Goal: Information Seeking & Learning: Find specific fact

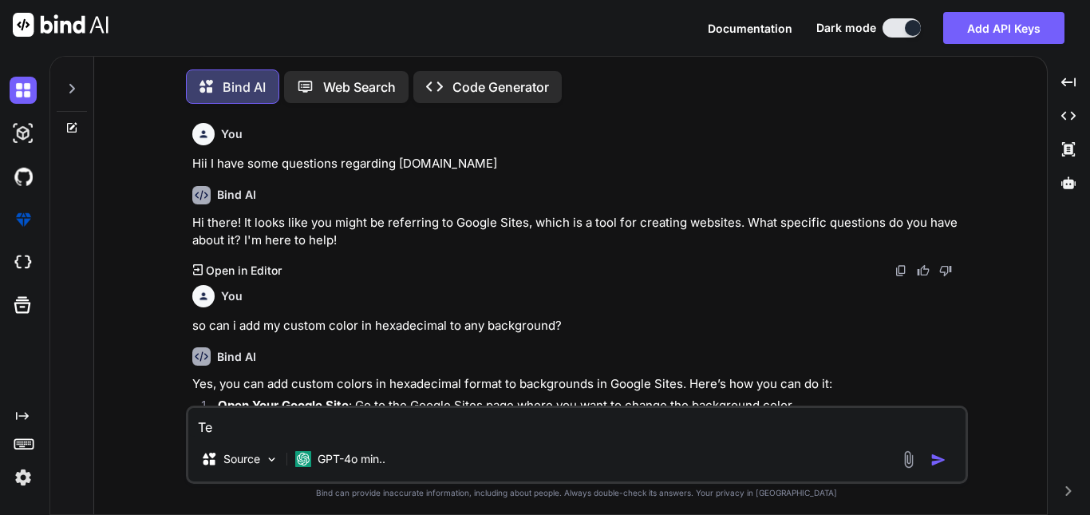
type textarea "Tel"
type textarea "x"
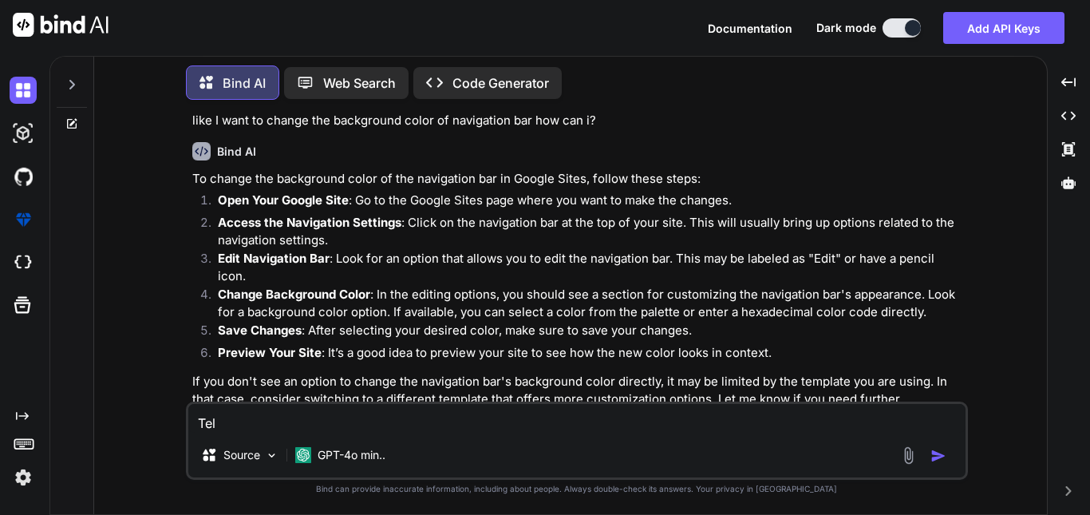
type textarea "Tell"
type textarea "x"
type textarea "Tell"
type textarea "x"
type textarea "Tell m"
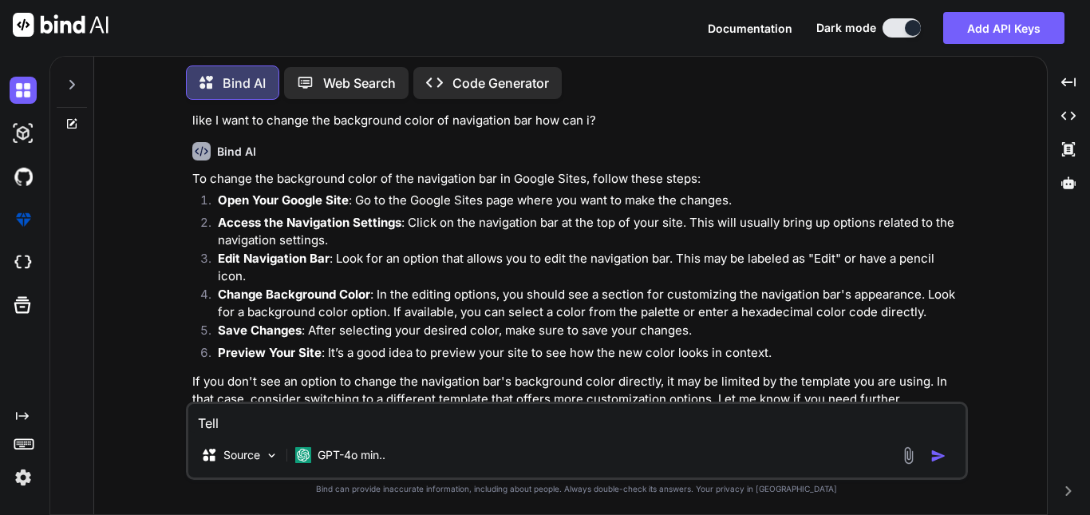
type textarea "x"
type textarea "Tell me"
type textarea "x"
type textarea "Tell me"
type textarea "x"
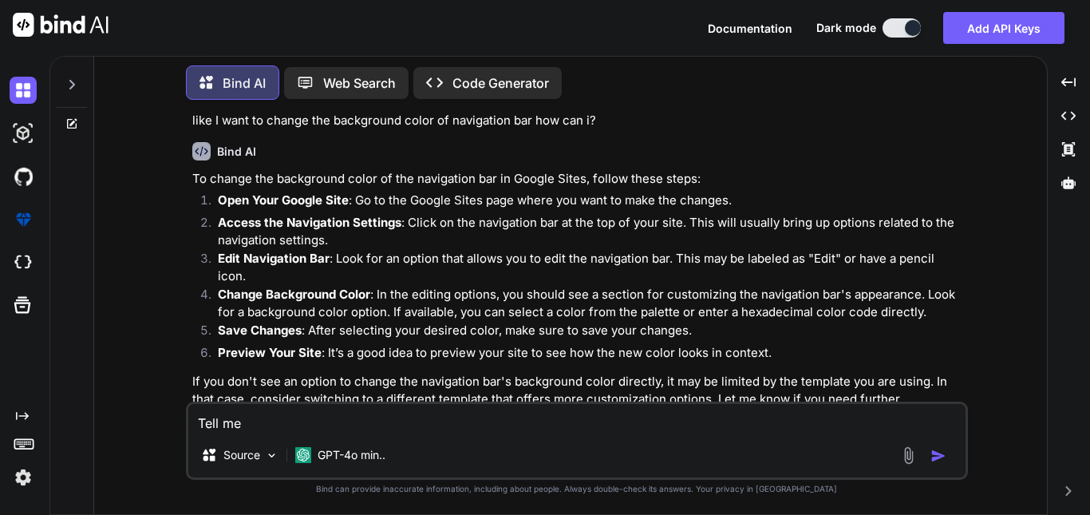
type textarea "Tell me 5"
type textarea "x"
type textarea "Tell me 5"
type textarea "x"
type textarea "Tell me 5 t"
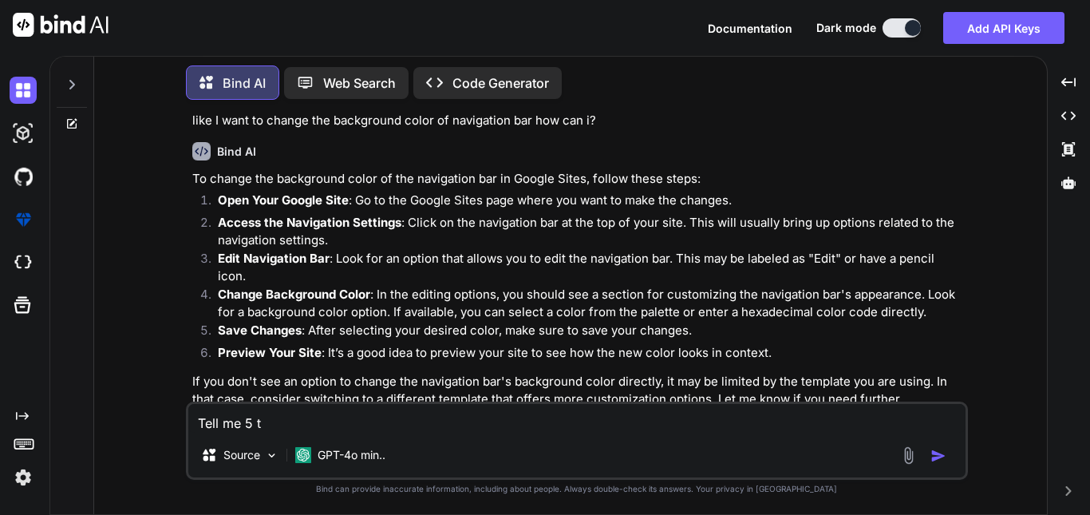
type textarea "x"
type textarea "Tell me 5 ty"
type textarea "x"
type textarea "Tell me 5 typ"
type textarea "x"
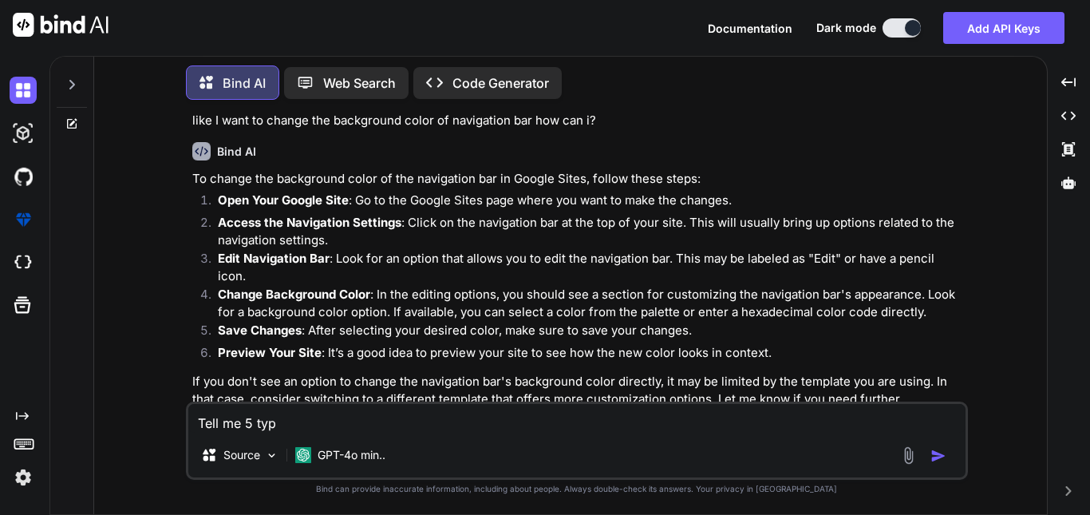
type textarea "Tell me 5 type"
type textarea "x"
type textarea "Tell me 5 types"
type textarea "x"
type textarea "Tell me 5 types"
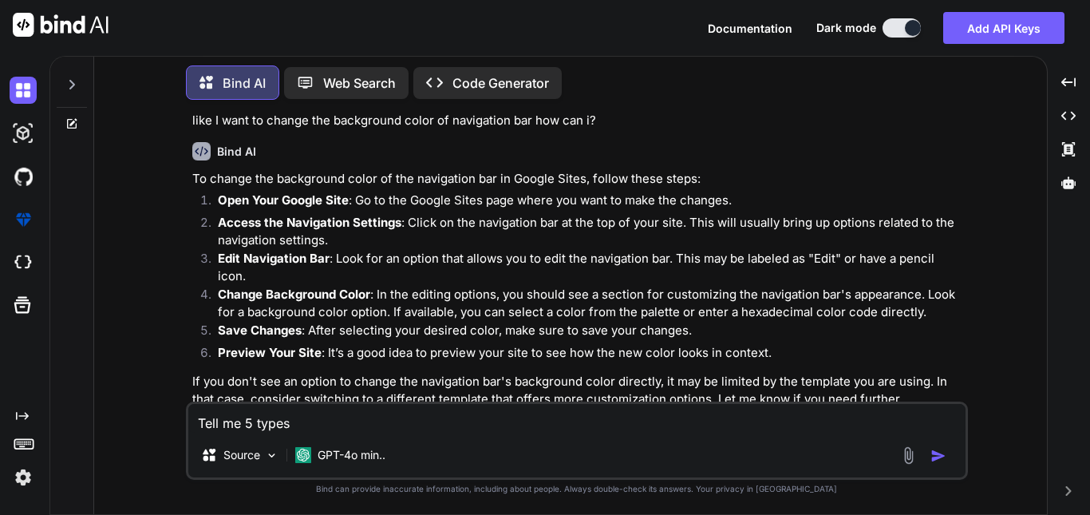
type textarea "x"
type textarea "Tell me 5 types o"
type textarea "x"
type textarea "Tell me 5 types of"
type textarea "x"
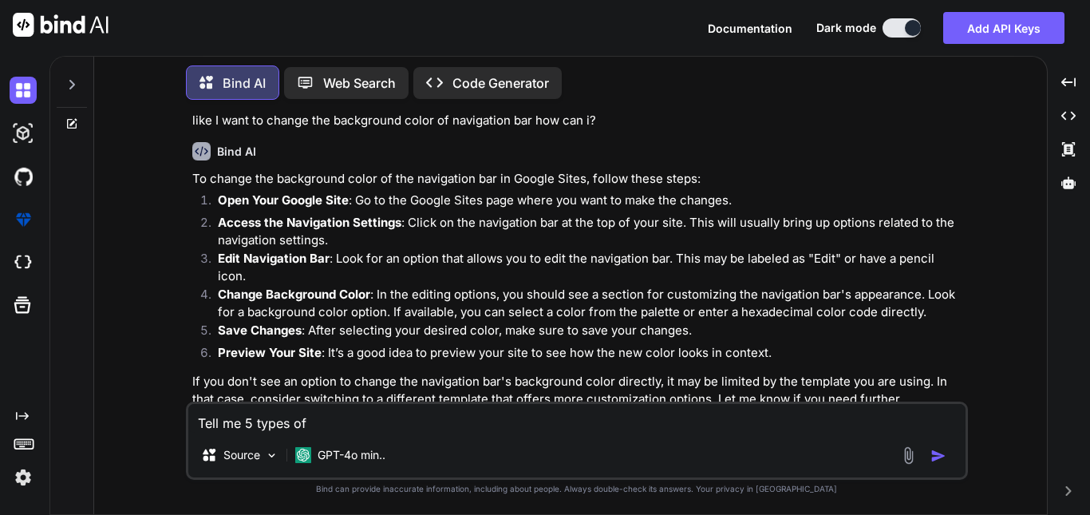
type textarea "Tell me 5 types of"
type textarea "x"
type textarea "Tell me 5 types of s"
type textarea "x"
type textarea "Tell me 5 types of sa"
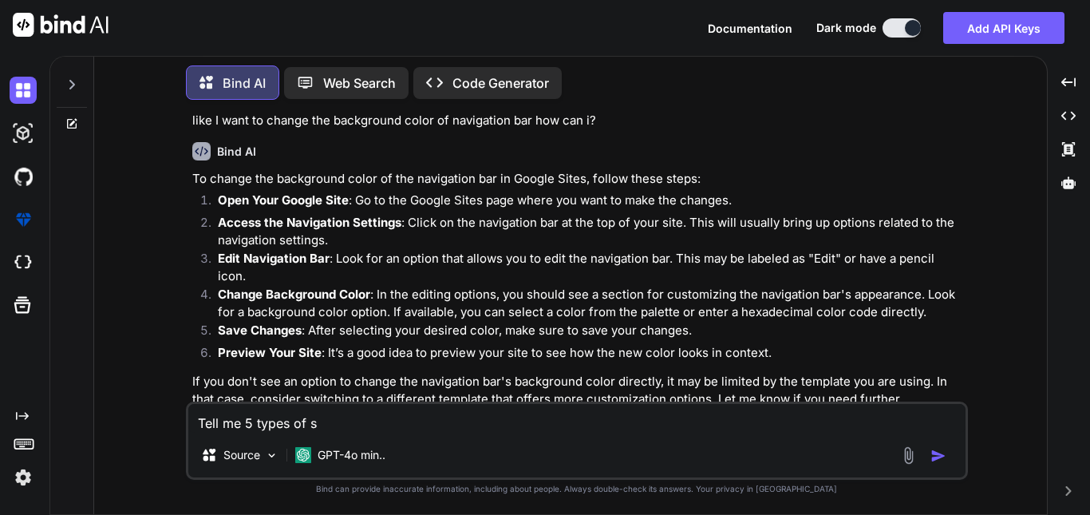
type textarea "x"
type textarea "Tell me 5 types of sar"
type textarea "x"
type textarea "Tell me 5 types of sare"
type textarea "x"
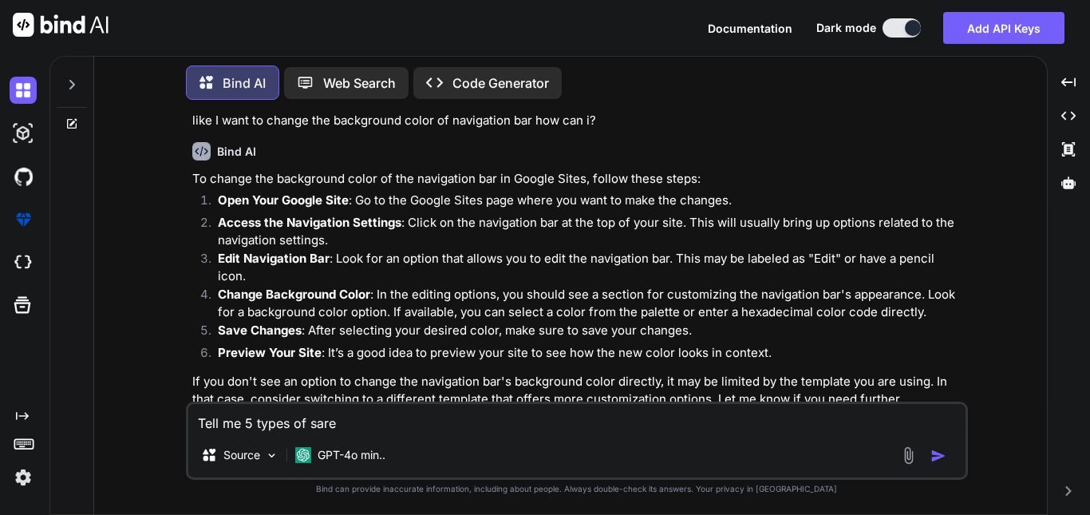
type textarea "Tell me 5 types of saree"
type textarea "x"
type textarea "Tell me 5 types of sarees"
type textarea "x"
type textarea "Tell me 5 types of sarees"
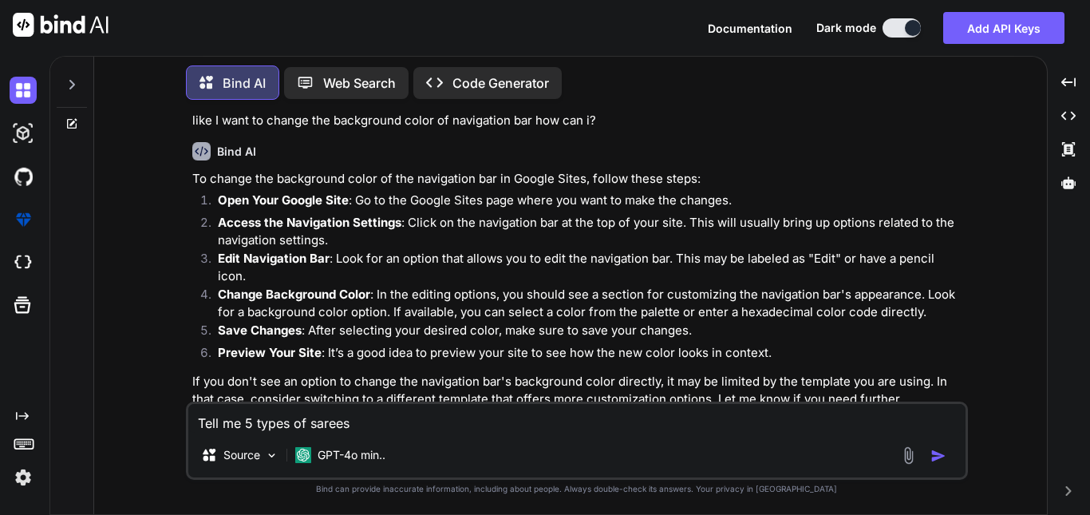
type textarea "x"
type textarea "Tell me 5 types of sarees c"
type textarea "x"
type textarea "Tell me 5 types of sarees co"
type textarea "x"
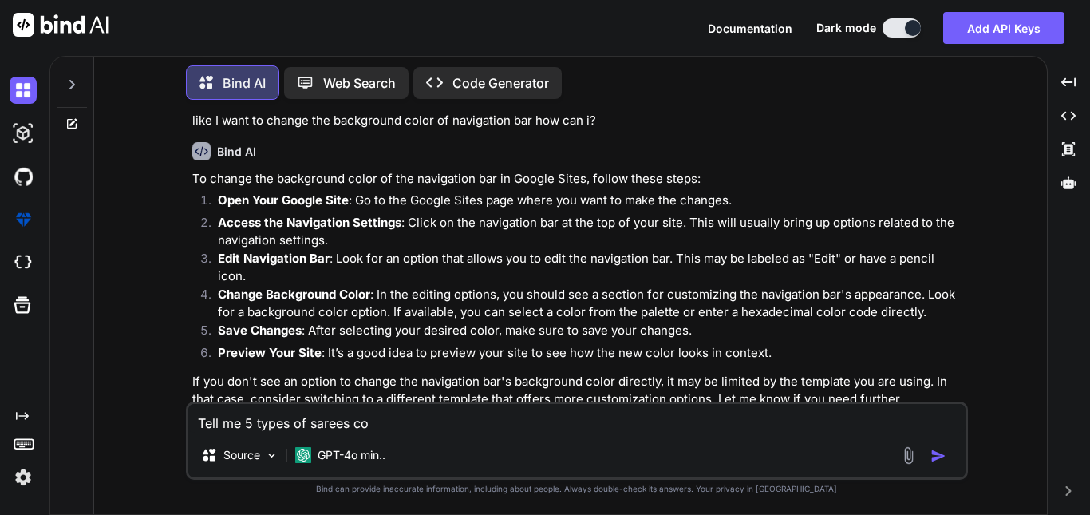
type textarea "Tell me 5 types of sarees cot"
type textarea "x"
type textarea "Tell me 5 types of sarees cott"
type textarea "x"
type textarea "Tell me 5 types of sarees cotto"
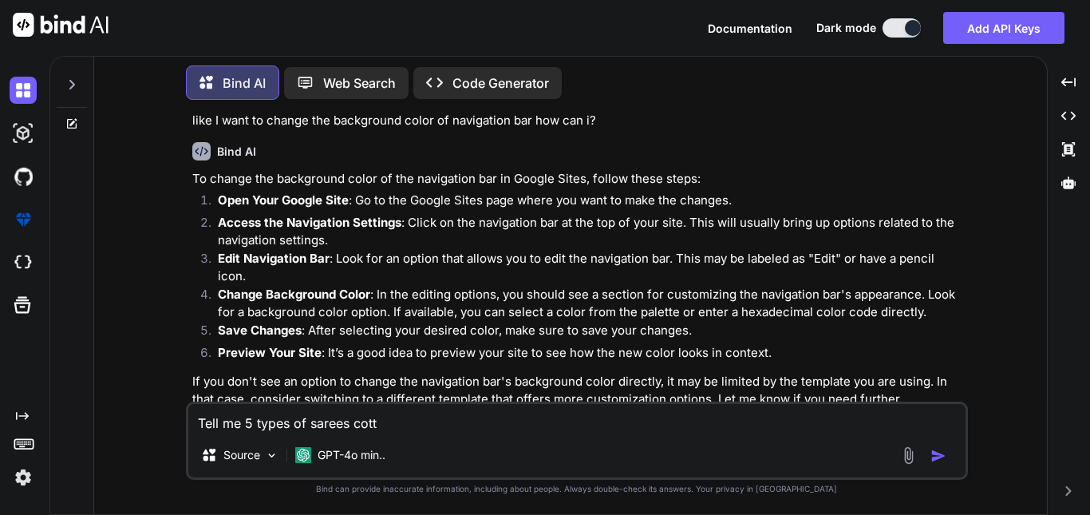
type textarea "x"
type textarea "Tell me 5 types of sarees cotton"
type textarea "x"
type textarea "Tell me 5 types of sarees cotton"
type textarea "x"
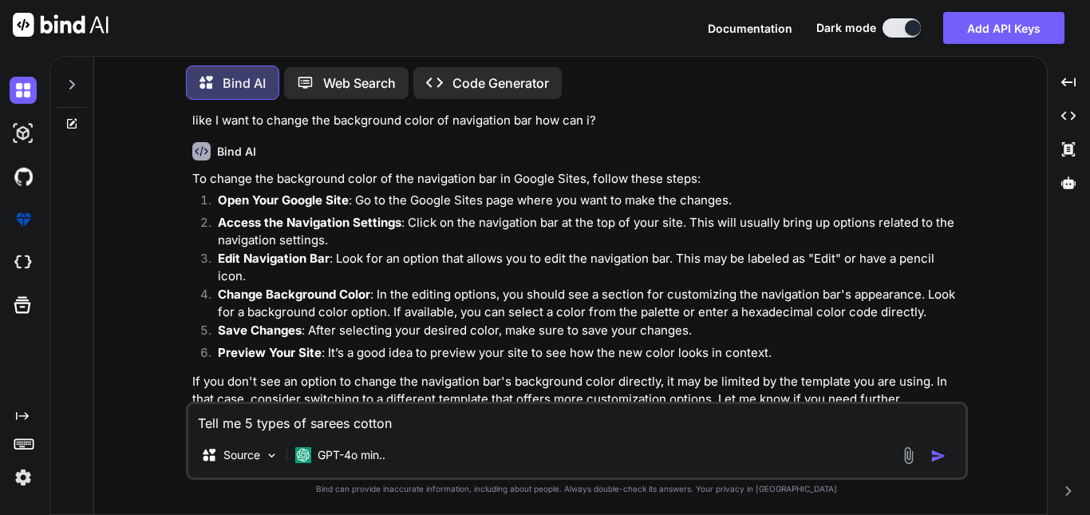
type textarea "Tell me 5 types of sarees cotton s"
type textarea "x"
type textarea "Tell me 5 types of sarees cotton si"
type textarea "x"
type textarea "Tell me 5 types of sarees cotton sil"
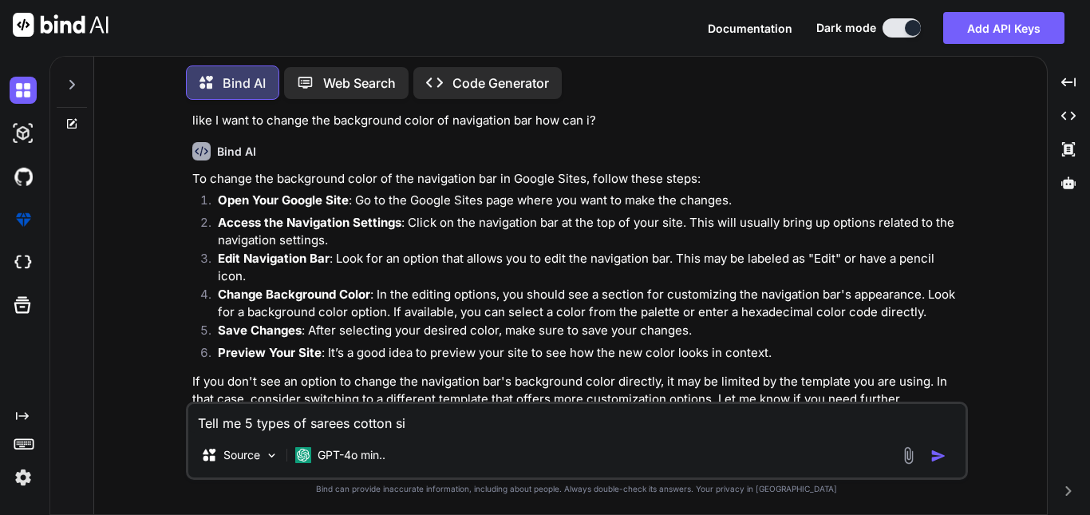
type textarea "x"
type textarea "Tell me 5 types of sarees cotton silk"
type textarea "x"
type textarea "Tell me 5 types of sarees cotton silk"
type textarea "x"
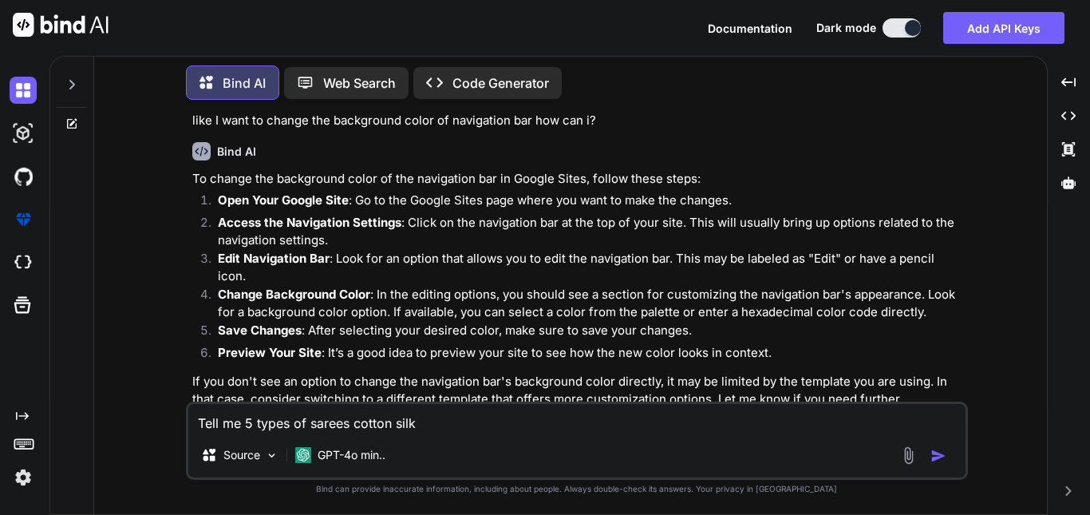
type textarea "Tell me 5 types of sarees cotton silk o"
type textarea "x"
type textarea "Tell me 5 types of sarees cotton silk or"
type textarea "x"
type textarea "Tell me 5 types of sarees cotton silk org"
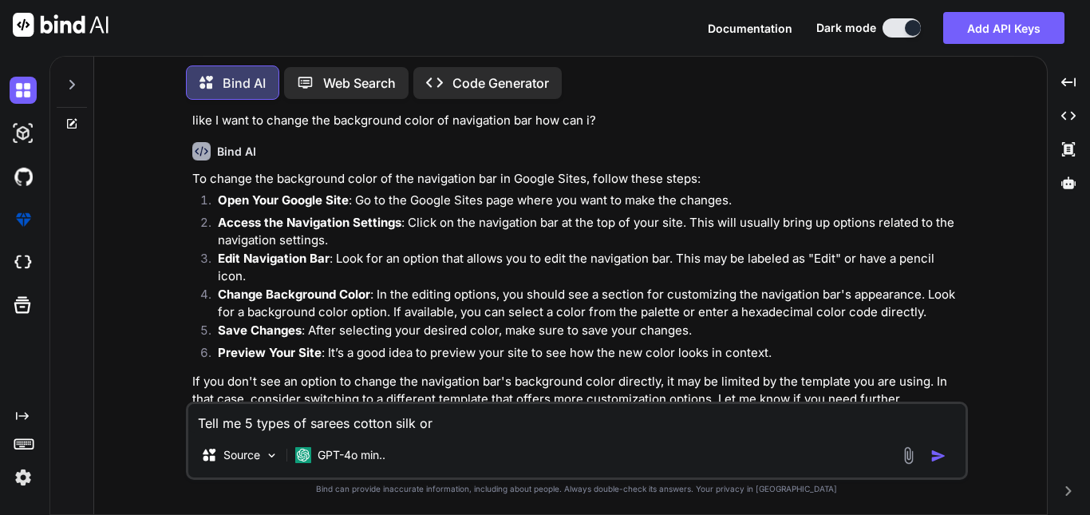
type textarea "x"
type textarea "Tell me 5 types of sarees cotton silk orga"
type textarea "x"
type textarea "Tell me 5 types of sarees cotton silk organ"
type textarea "x"
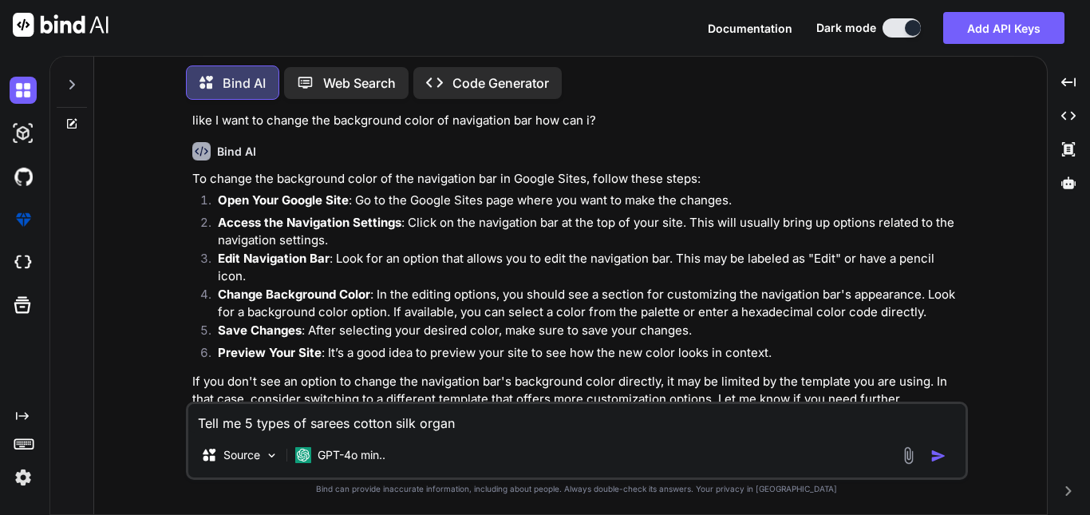
type textarea "Tell me 5 types of sarees cotton silk organx"
type textarea "x"
type textarea "Tell me 5 types of sarees cotton silk organ"
type textarea "x"
type textarea "Tell me 5 types of sarees cotton silk orga"
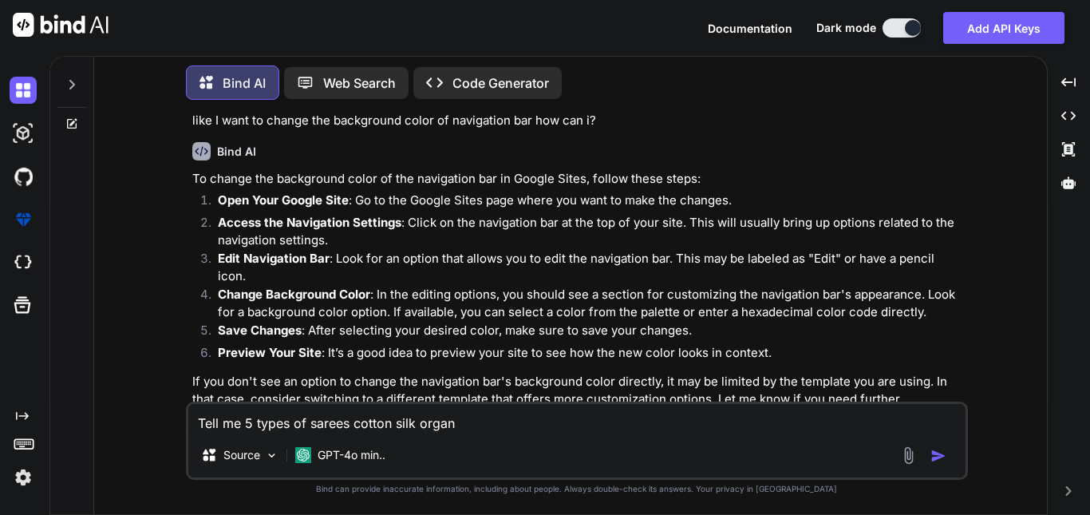
type textarea "x"
type textarea "Tell me 5 types of sarees cotton silk organ"
type textarea "x"
type textarea "Tell me 5 types of sarees cotton silk organz"
type textarea "x"
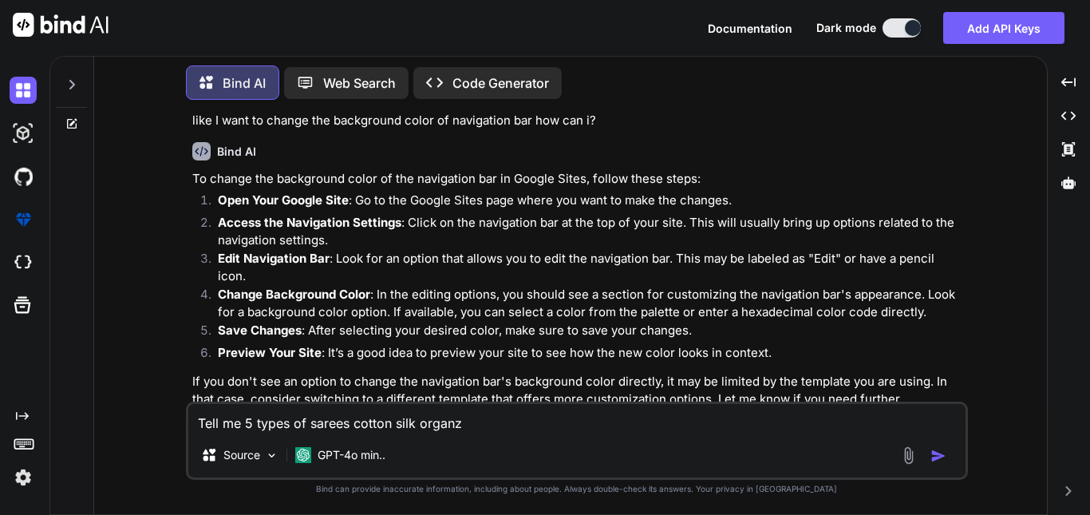
type textarea "Tell me 5 types of sarees cotton silk organza"
type textarea "x"
type textarea "Tell me 5 types of sarees cotton silk organza"
type textarea "x"
type textarea "Tell me 5 types of sarees cotton silk organza b"
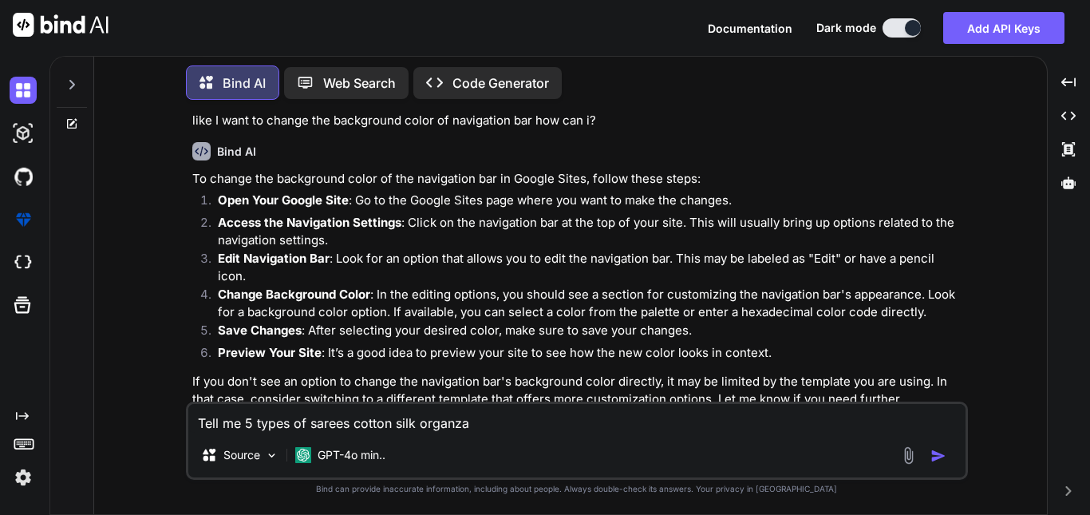
type textarea "x"
type textarea "Tell me 5 types of sarees cotton silk organza ba"
type textarea "x"
type textarea "Tell me 5 types of sarees cotton silk organza ban"
type textarea "x"
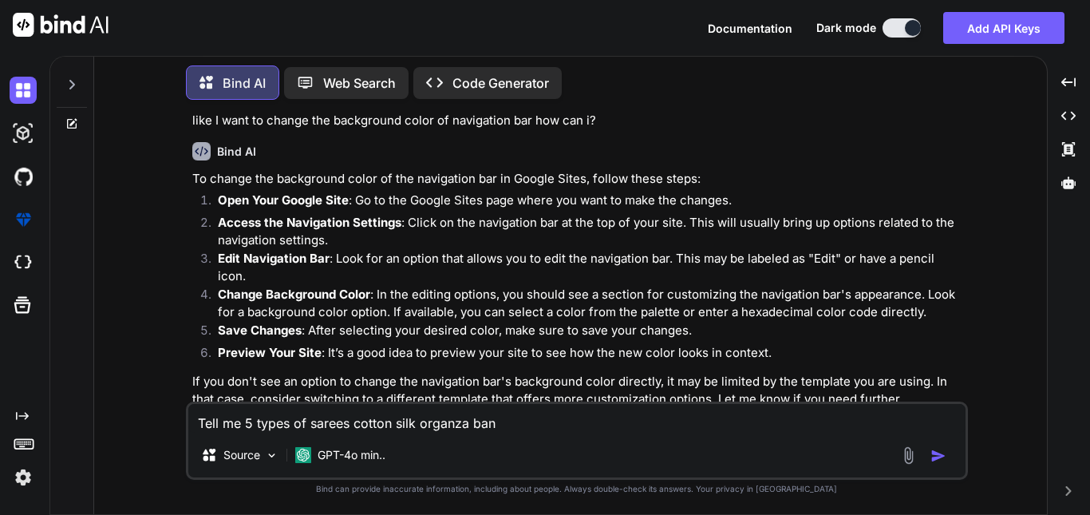
type textarea "Tell me 5 types of sarees cotton silk organza bana"
type textarea "x"
type textarea "Tell me 5 types of sarees cotton silk organza banar"
type textarea "x"
type textarea "Tell me 5 types of sarees cotton silk organza banars"
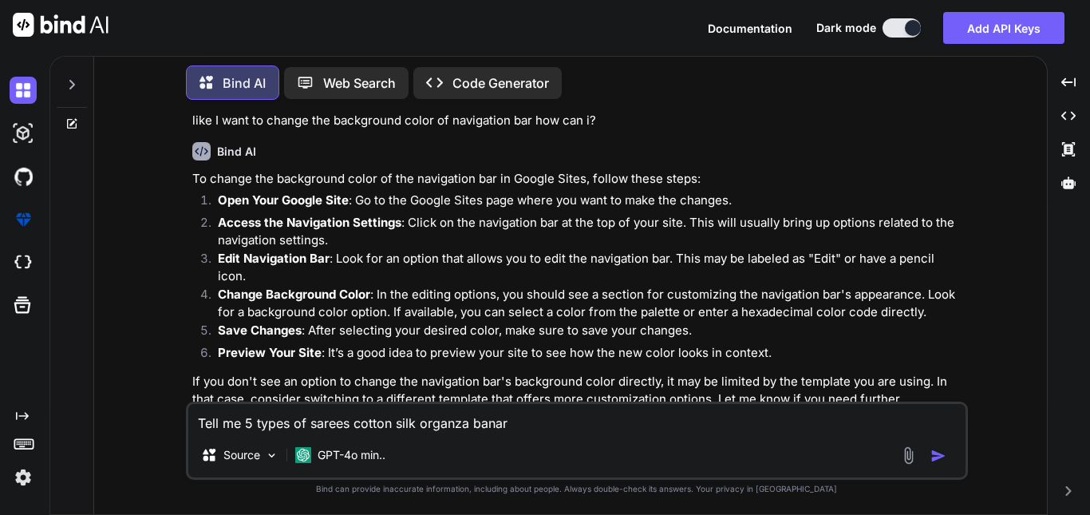
type textarea "x"
type textarea "Tell me 5 types of sarees cotton silk organza banarsi"
type textarea "x"
type textarea "Tell me 5 types of sarees cotton silk organza banarsi"
type textarea "x"
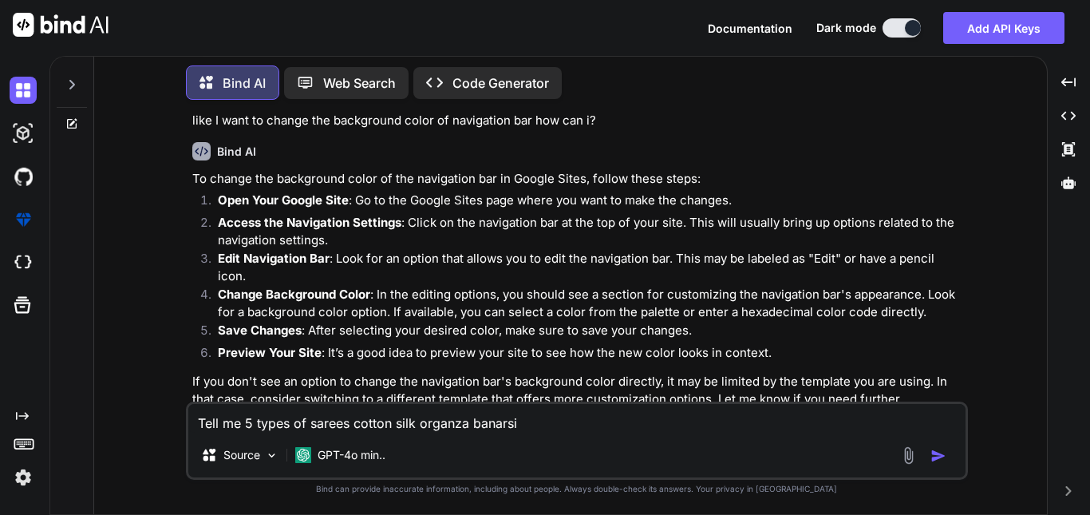
type textarea "Tell me 5 types of sarees cotton silk organza banarsi s"
type textarea "x"
type textarea "Tell me 5 types of sarees cotton silk organza banarsi si"
type textarea "x"
type textarea "Tell me 5 types of sarees cotton silk organza banarsi sil"
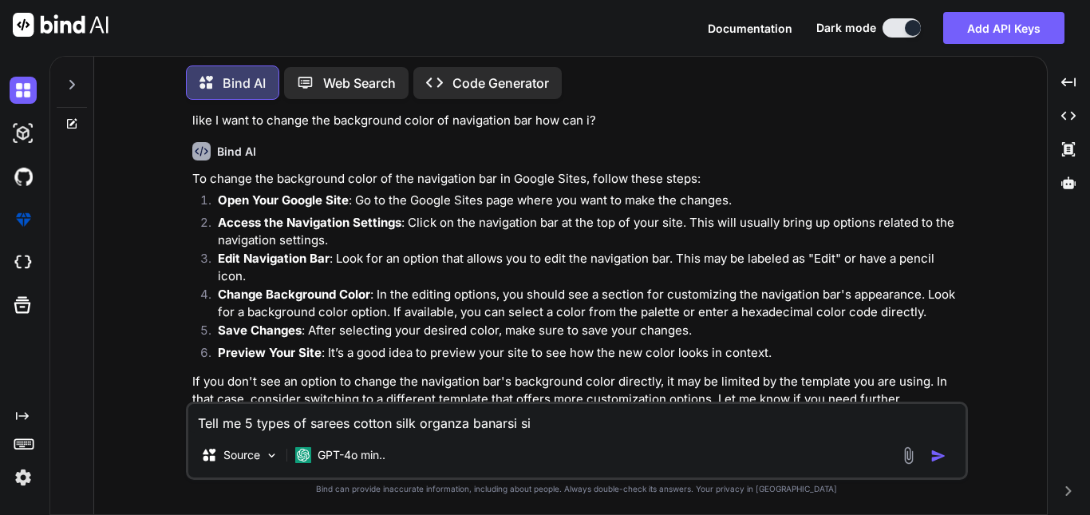
type textarea "x"
type textarea "Tell me 5 types of sarees cotton silk organza banarsi silk"
type textarea "x"
type textarea "Tell me 5 types of sarees cotton silk organza banarsi silk"
type textarea "x"
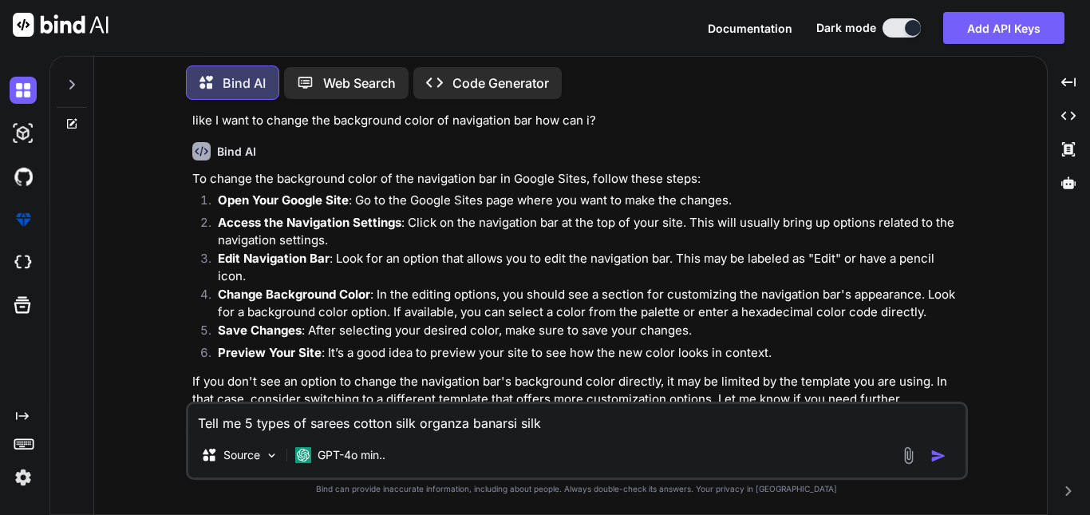
type textarea "Tell me 5 types of sarees cotton silk organza banarsi silk a"
type textarea "x"
type textarea "Tell me 5 types of sarees cotton silk organza banarsi silk an"
type textarea "x"
type textarea "Tell me 5 types of sarees cotton silk organza banarsi silk and"
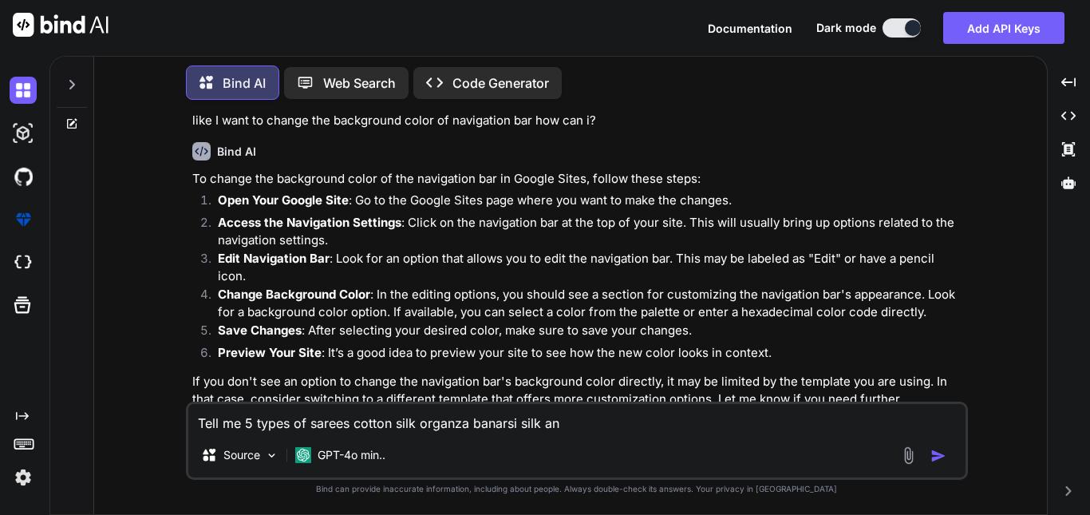
type textarea "x"
type textarea "Tell me 5 types of sarees cotton silk organza banarsi silk and?"
type textarea "x"
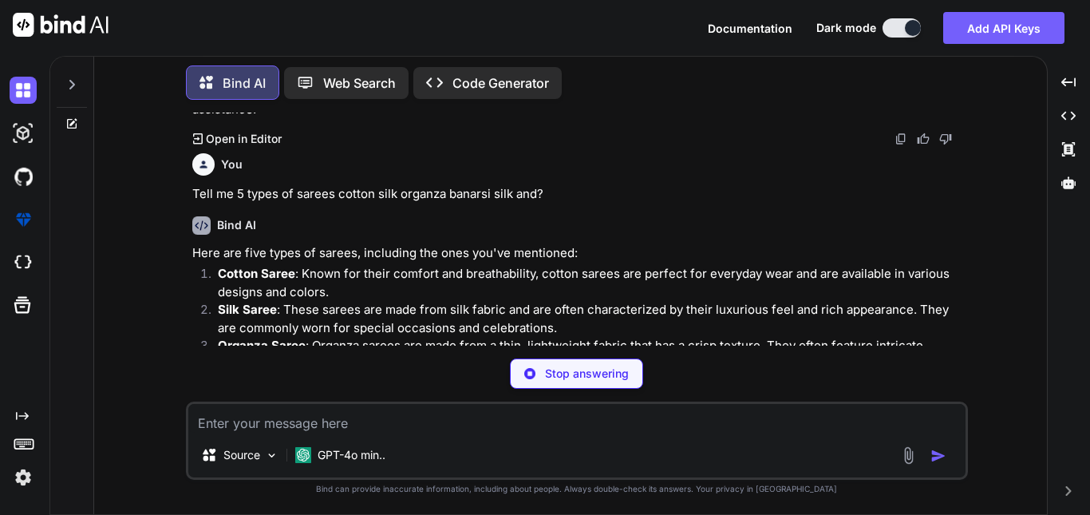
scroll to position [840, 0]
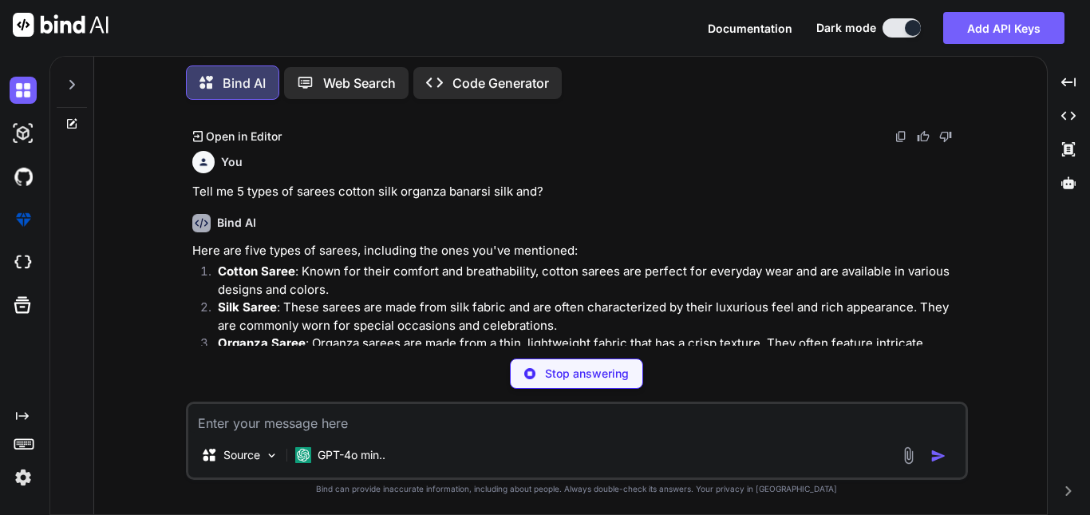
type textarea "x"
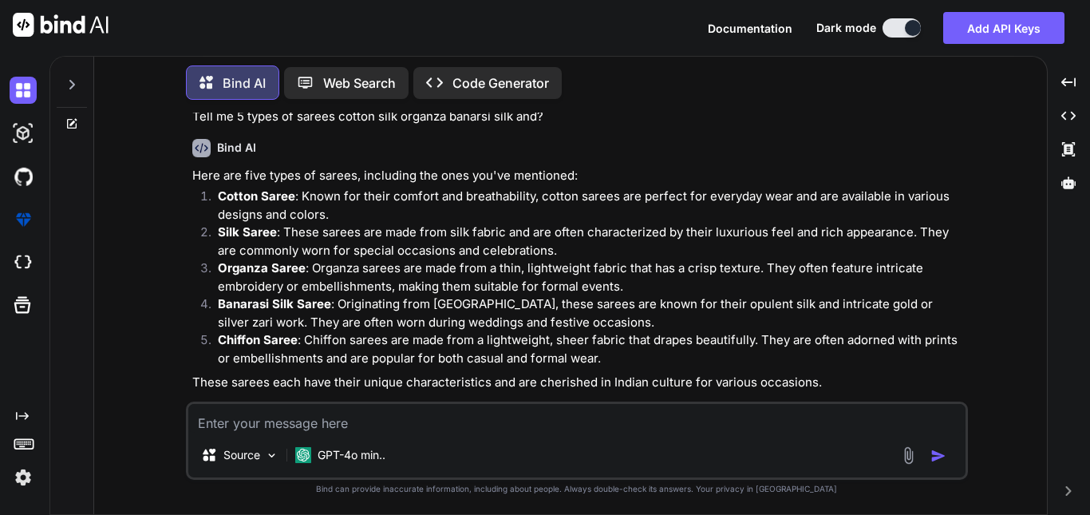
scroll to position [916, 0]
drag, startPoint x: 291, startPoint y: 284, endPoint x: 217, endPoint y: 283, distance: 74.2
click at [217, 295] on li "Banarasi Silk Saree : Originating from [GEOGRAPHIC_DATA], these sarees are know…" at bounding box center [585, 313] width 760 height 36
copy strong "Banarasi Silk"
drag, startPoint x: 218, startPoint y: 320, endPoint x: 295, endPoint y: 322, distance: 77.4
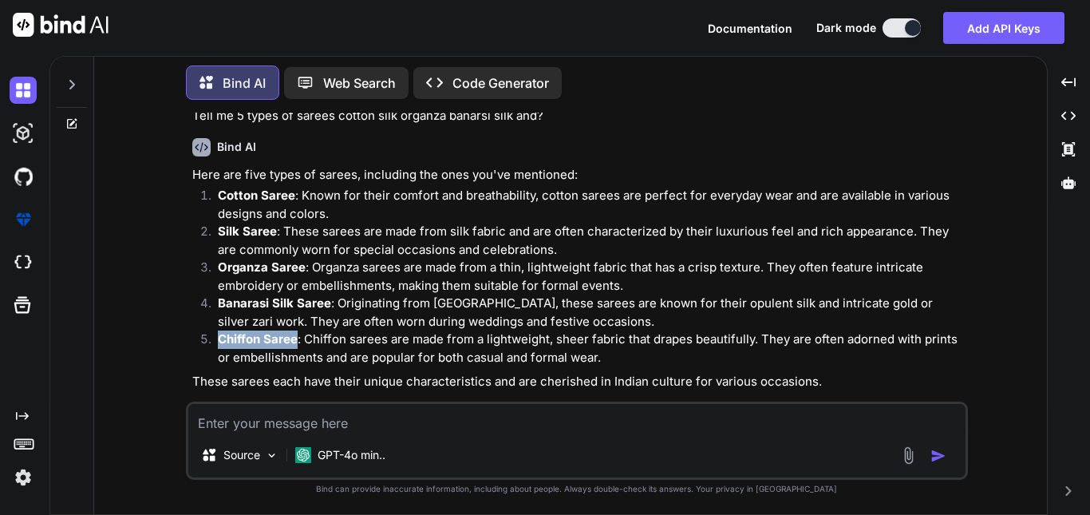
click at [295, 331] on strong "Chiffon Saree" at bounding box center [258, 338] width 80 height 15
copy strong "Chiffon Saree"
drag, startPoint x: 218, startPoint y: 247, endPoint x: 302, endPoint y: 247, distance: 83.8
click at [302, 259] on strong "Organza Saree" at bounding box center [262, 266] width 88 height 15
copy strong "Organza Saree"
